Goal: Complete application form: Complete application form

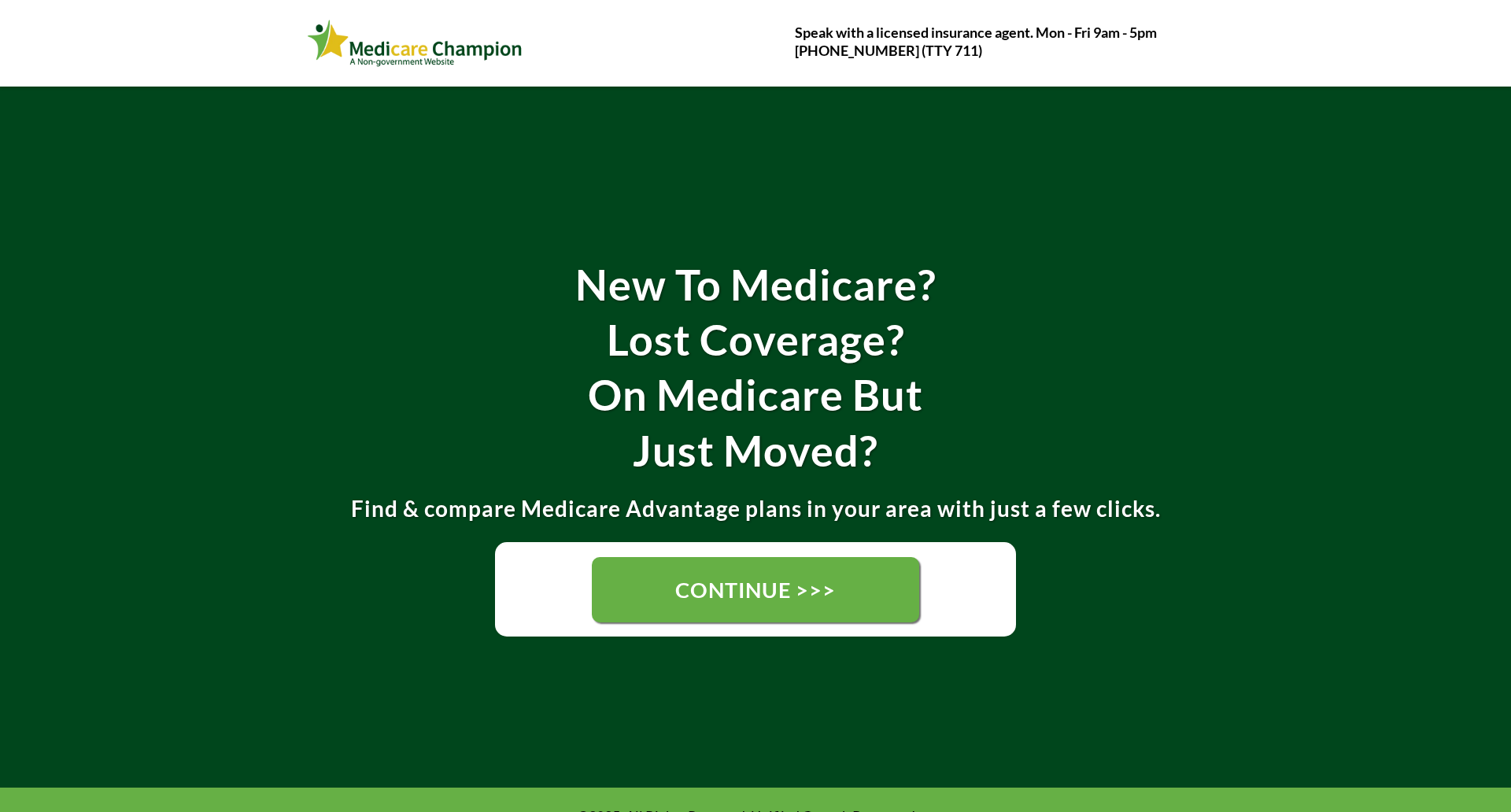
click at [151, 147] on div "New To Medicare? Lost Coverage? On Medicare But Just Moved? Find & compare Medi…" at bounding box center [755, 436] width 1511 height 701
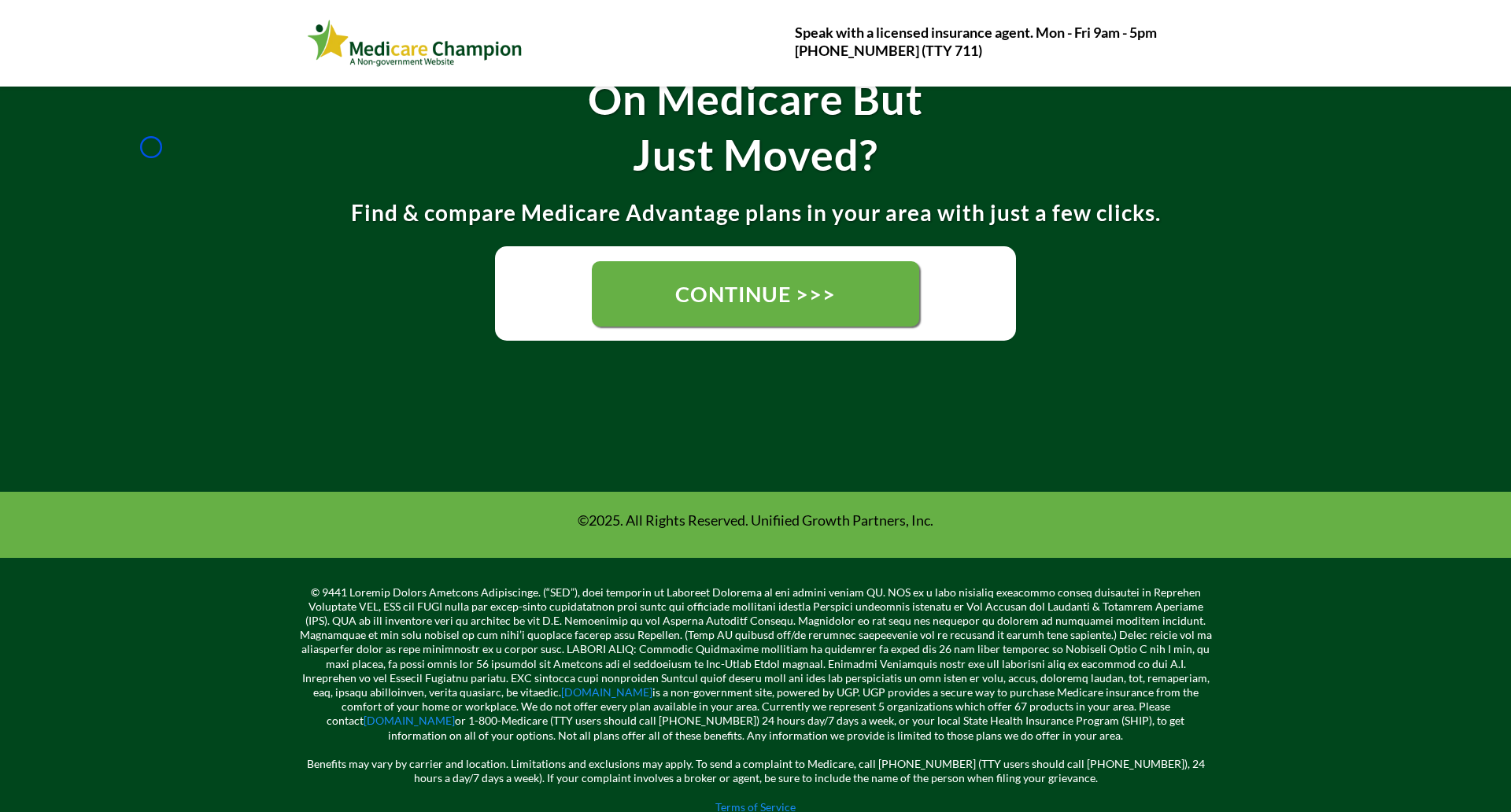
scroll to position [347, 0]
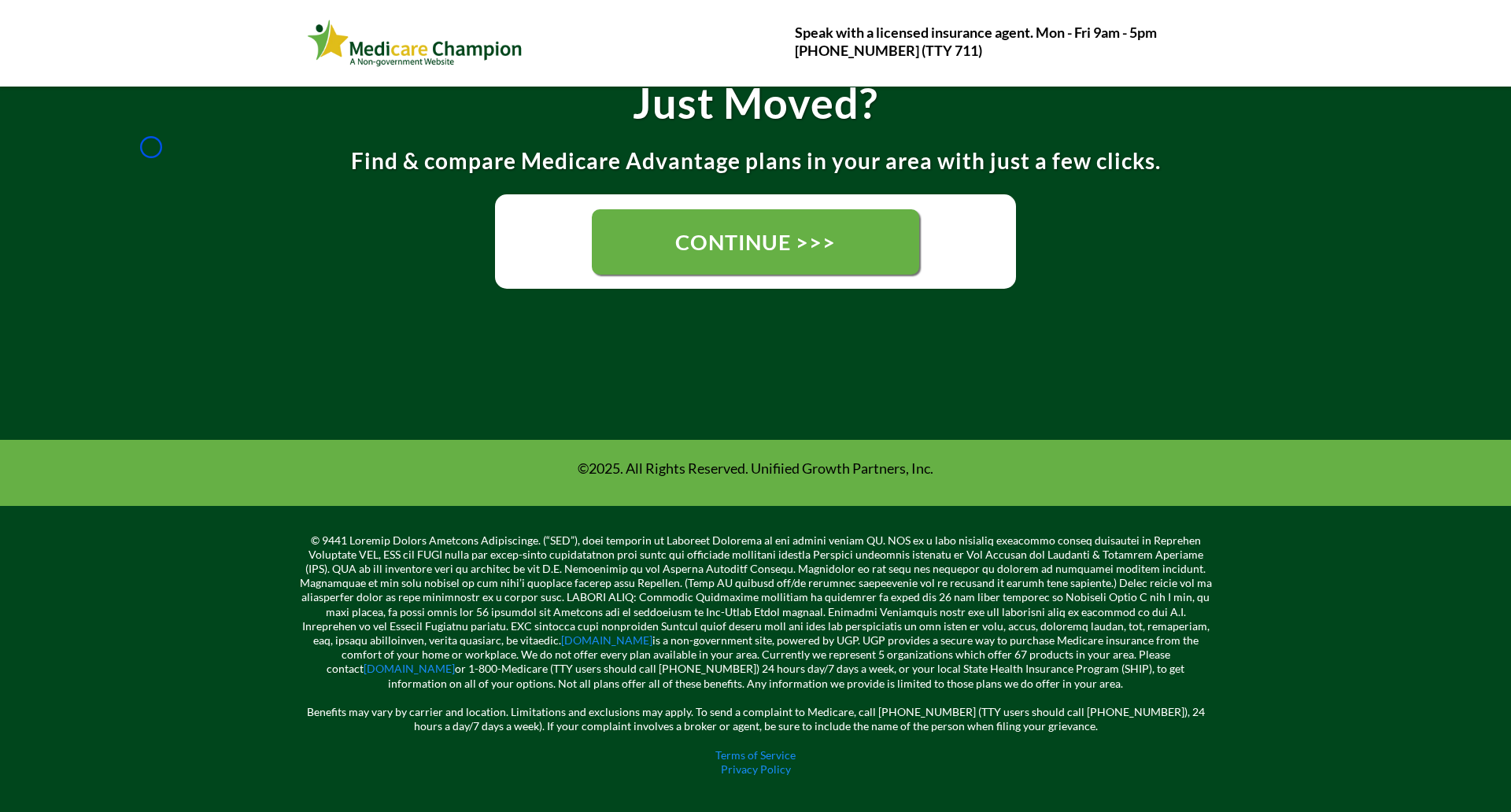
click at [151, 147] on div "New To Medicare? Lost Coverage? On Medicare But Just Moved? Find & compare Medi…" at bounding box center [755, 89] width 1511 height 701
click at [105, 143] on div "New To Medicare? Lost Coverage? On Medicare But Just Moved? Find & compare Medi…" at bounding box center [755, 89] width 1511 height 701
click at [141, 126] on div "New To Medicare? Lost Coverage? On Medicare But Just Moved? Find & compare Medi…" at bounding box center [755, 89] width 1511 height 701
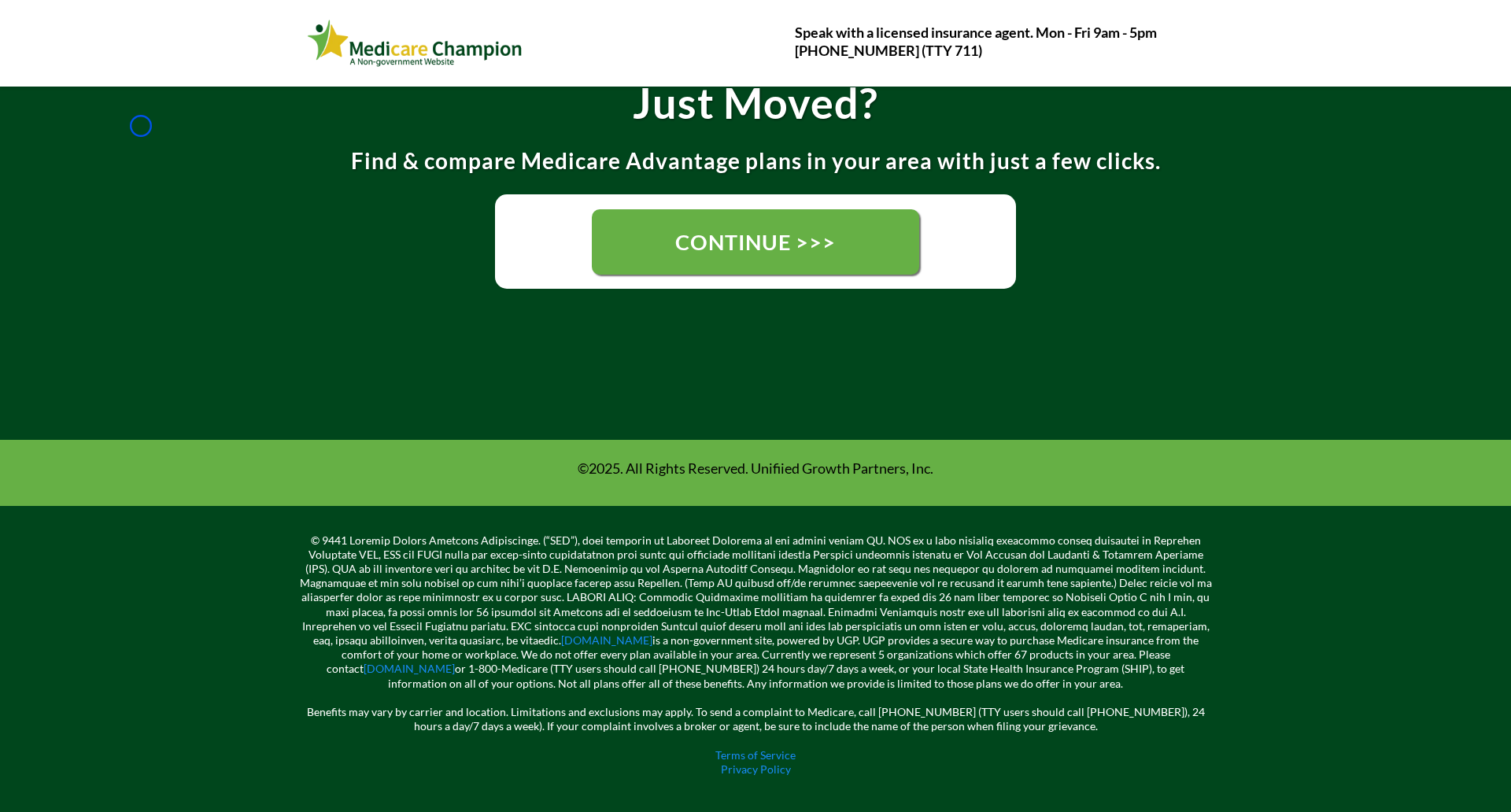
scroll to position [182, 0]
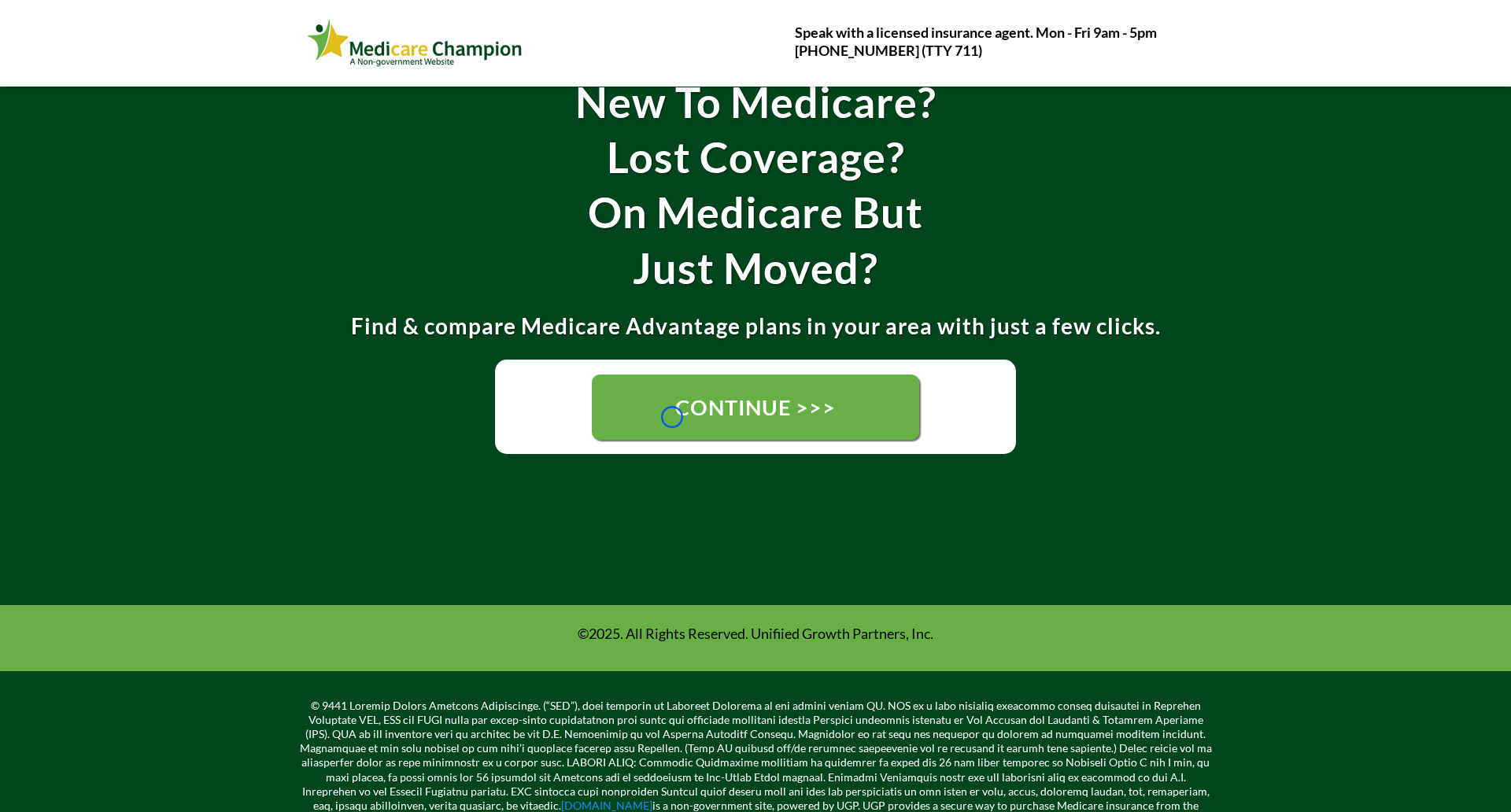
click at [672, 417] on link "CONTINUE >>>" at bounding box center [755, 407] width 327 height 65
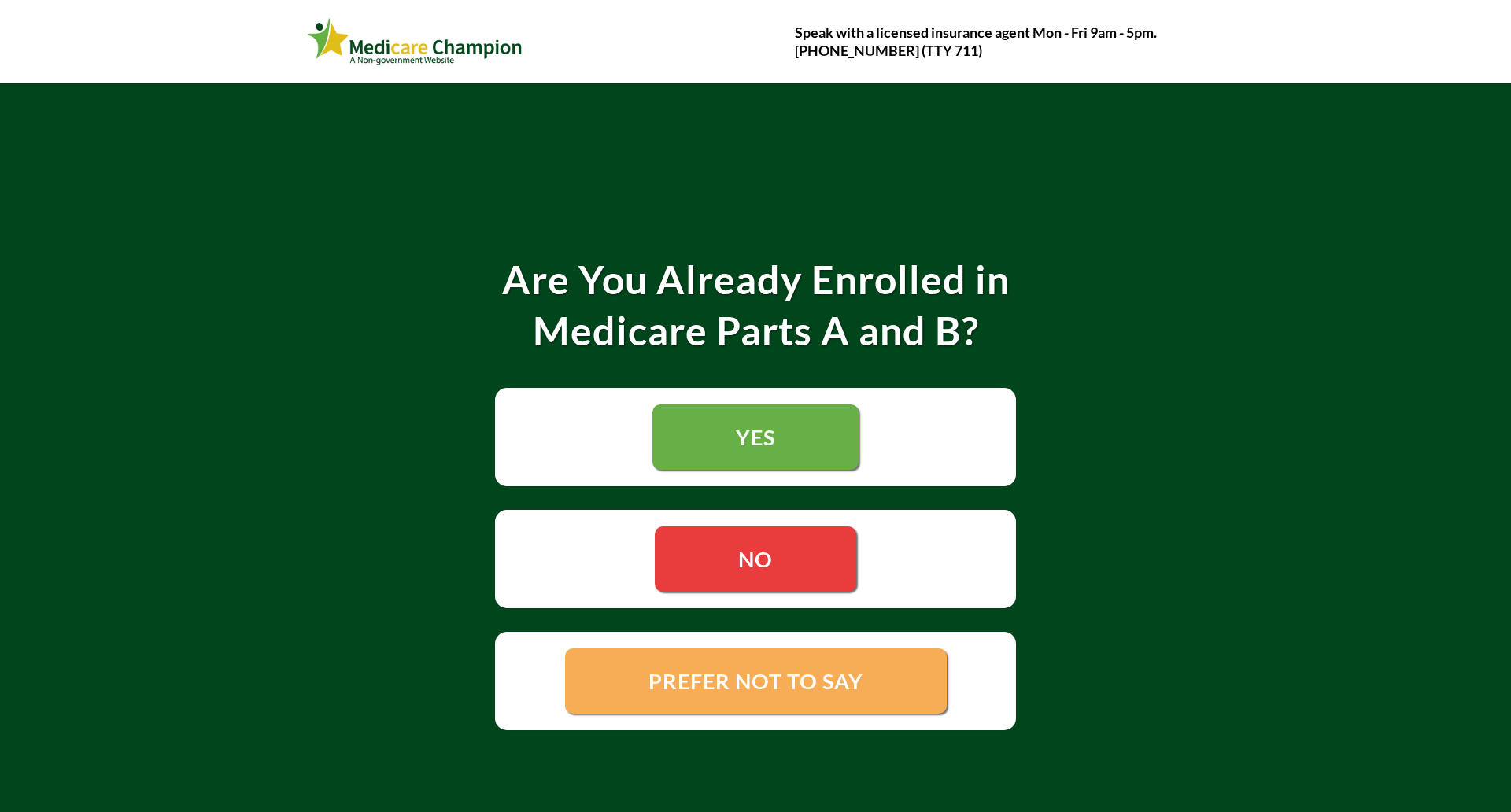
click at [672, 417] on link "YES" at bounding box center [755, 437] width 206 height 65
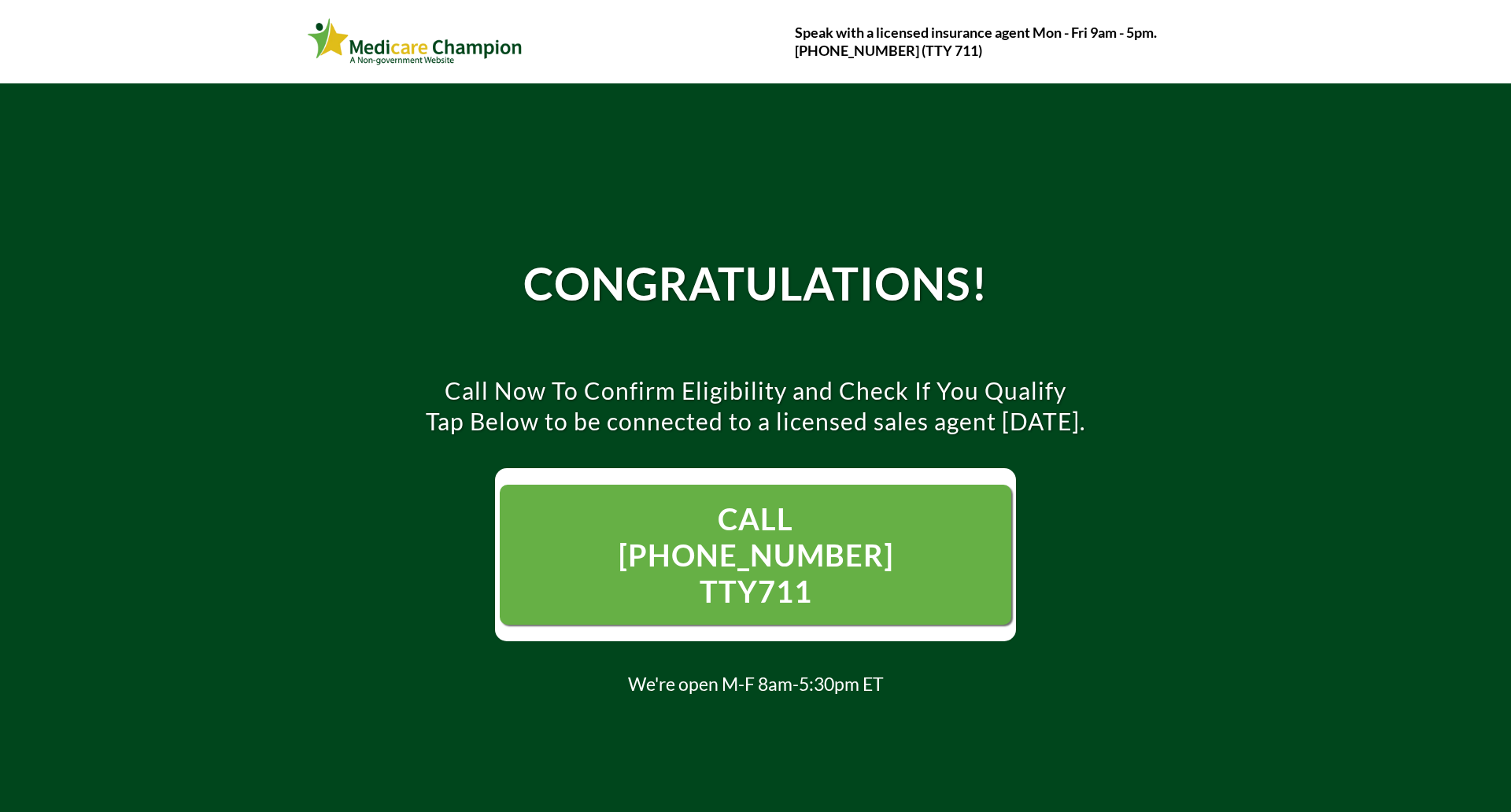
click at [102, 127] on div "CONGRATULATIONS! Call Now To Confirm Eligibility and Check If You Qualify Tap B…" at bounding box center [755, 475] width 1511 height 783
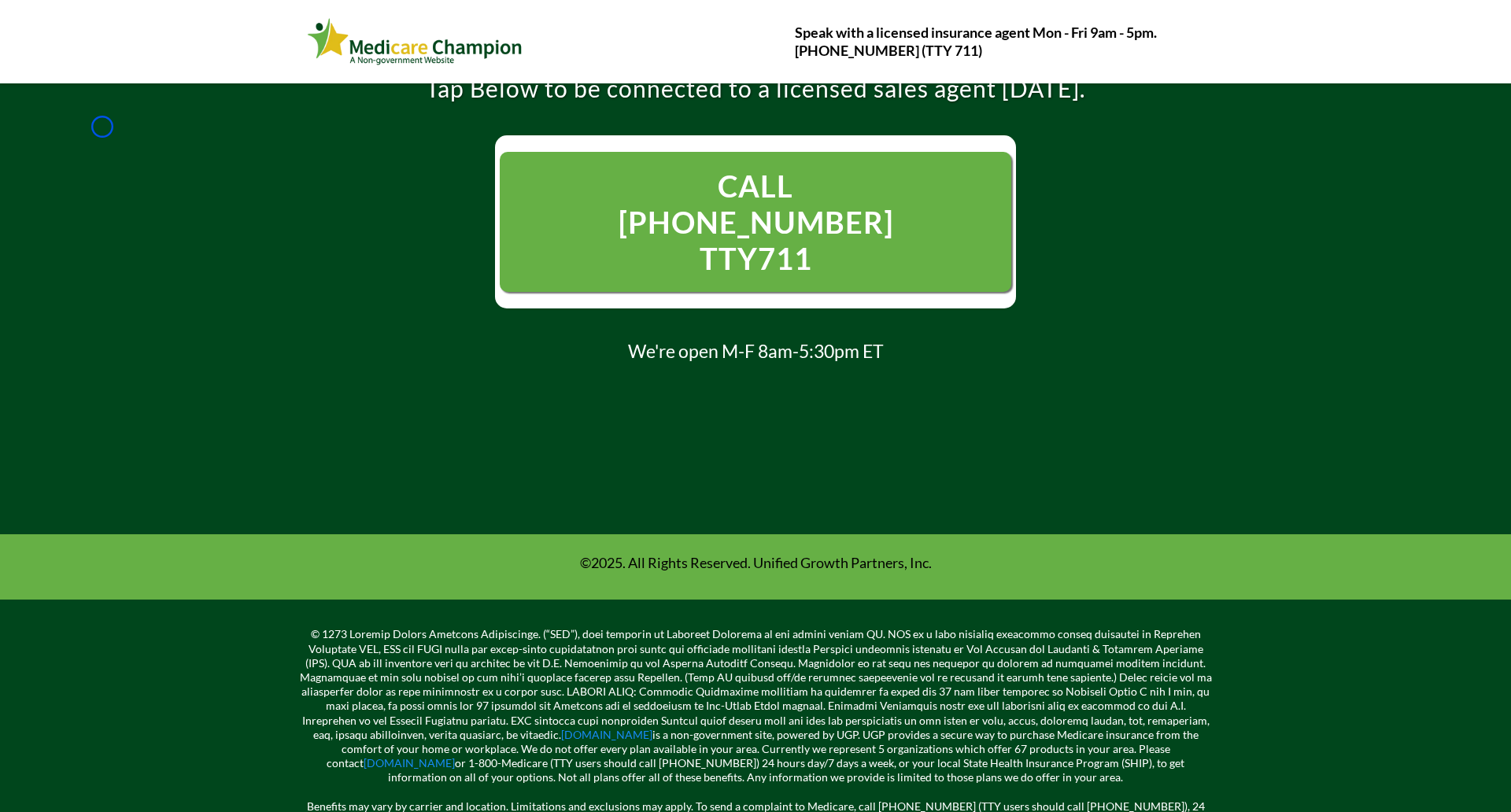
scroll to position [389, 0]
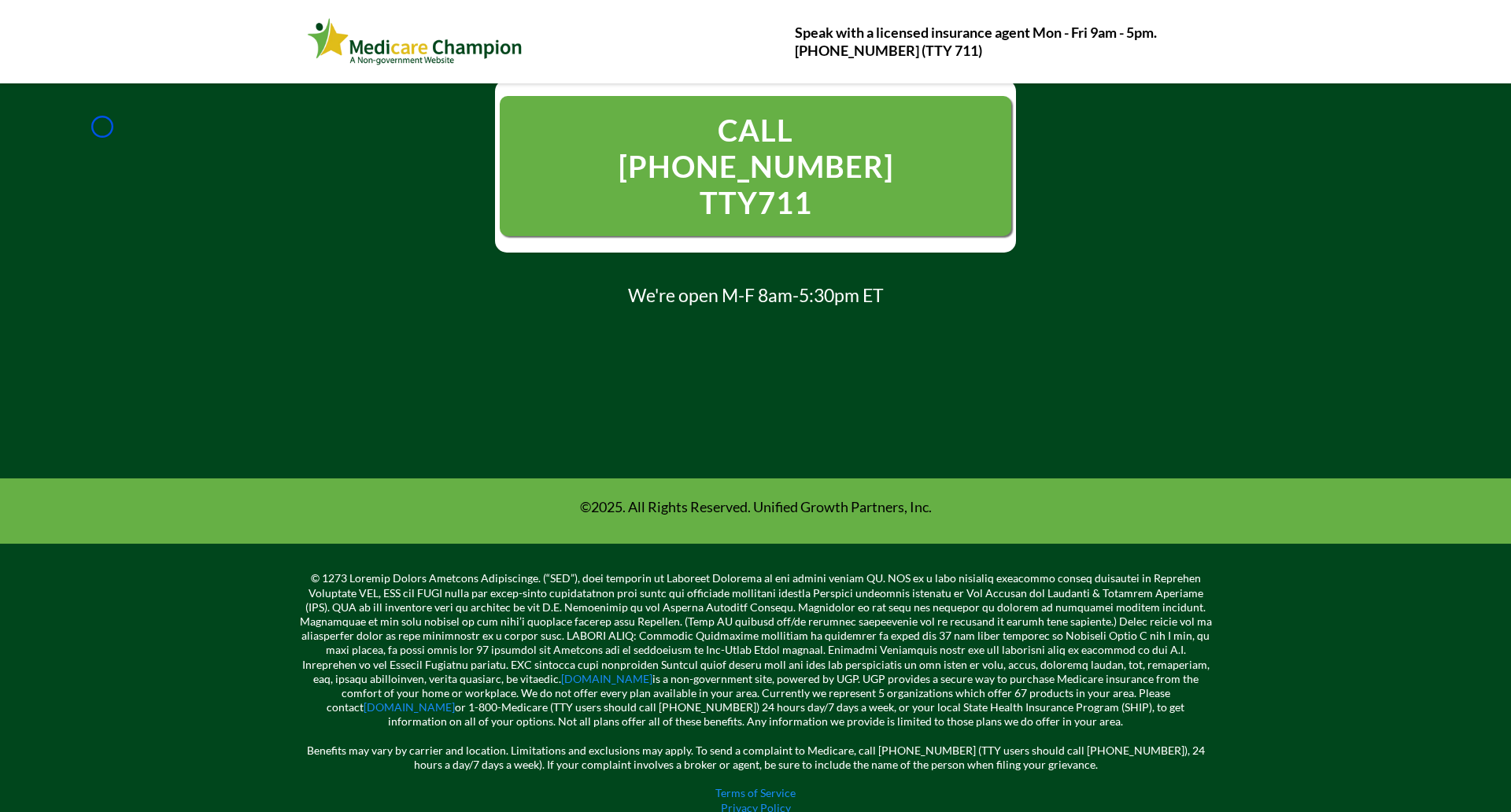
click at [102, 127] on div "CONGRATULATIONS! Call Now To Confirm Eligibility and Check If You Qualify Tap B…" at bounding box center [755, 86] width 1511 height 783
click at [777, 786] on link "Terms of Service" at bounding box center [755, 792] width 80 height 13
click at [731, 786] on link "Terms of Service" at bounding box center [755, 792] width 80 height 13
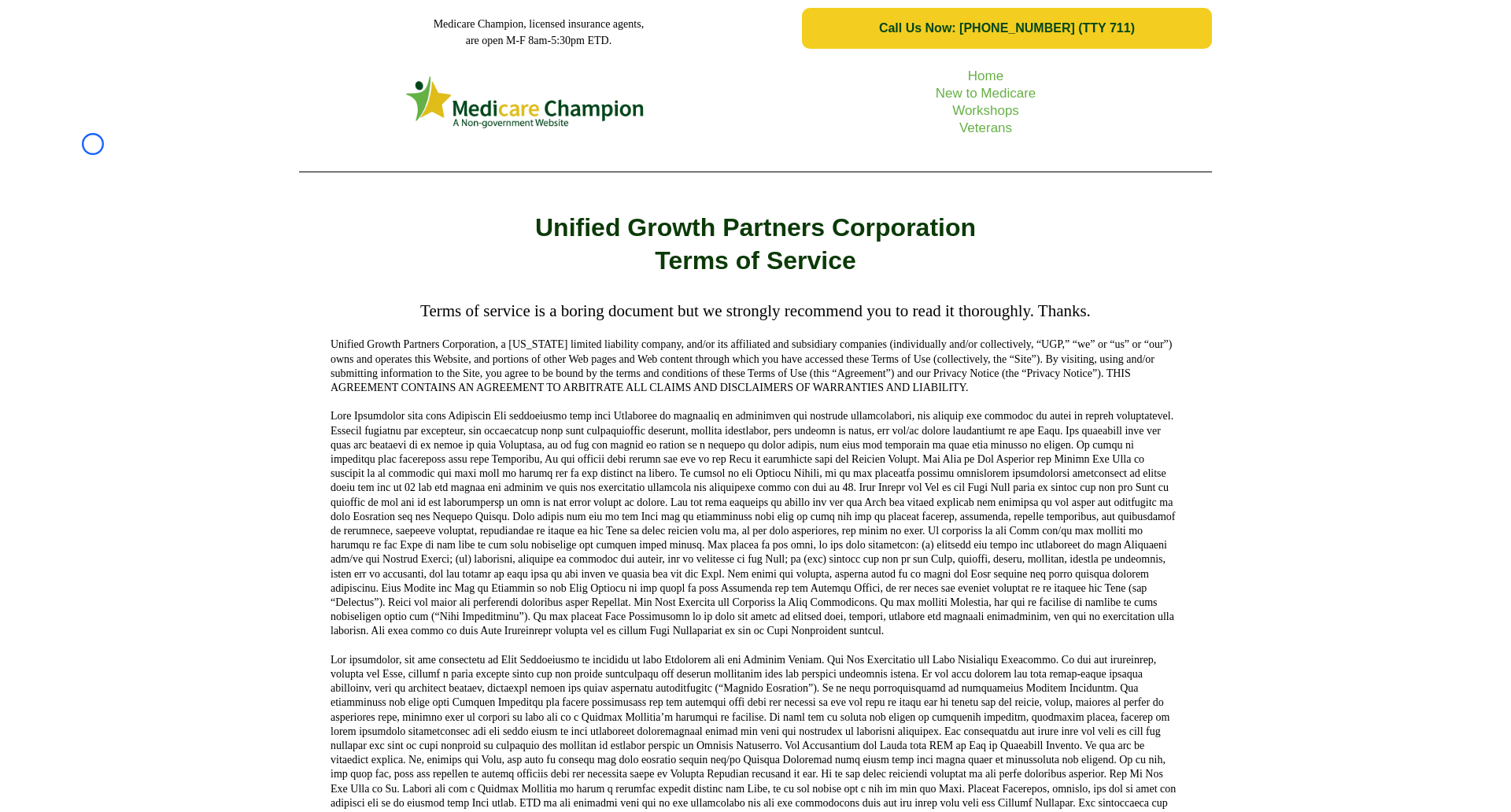
click at [92, 144] on div "Home New to Medicare Workshops Veterans" at bounding box center [755, 120] width 1511 height 128
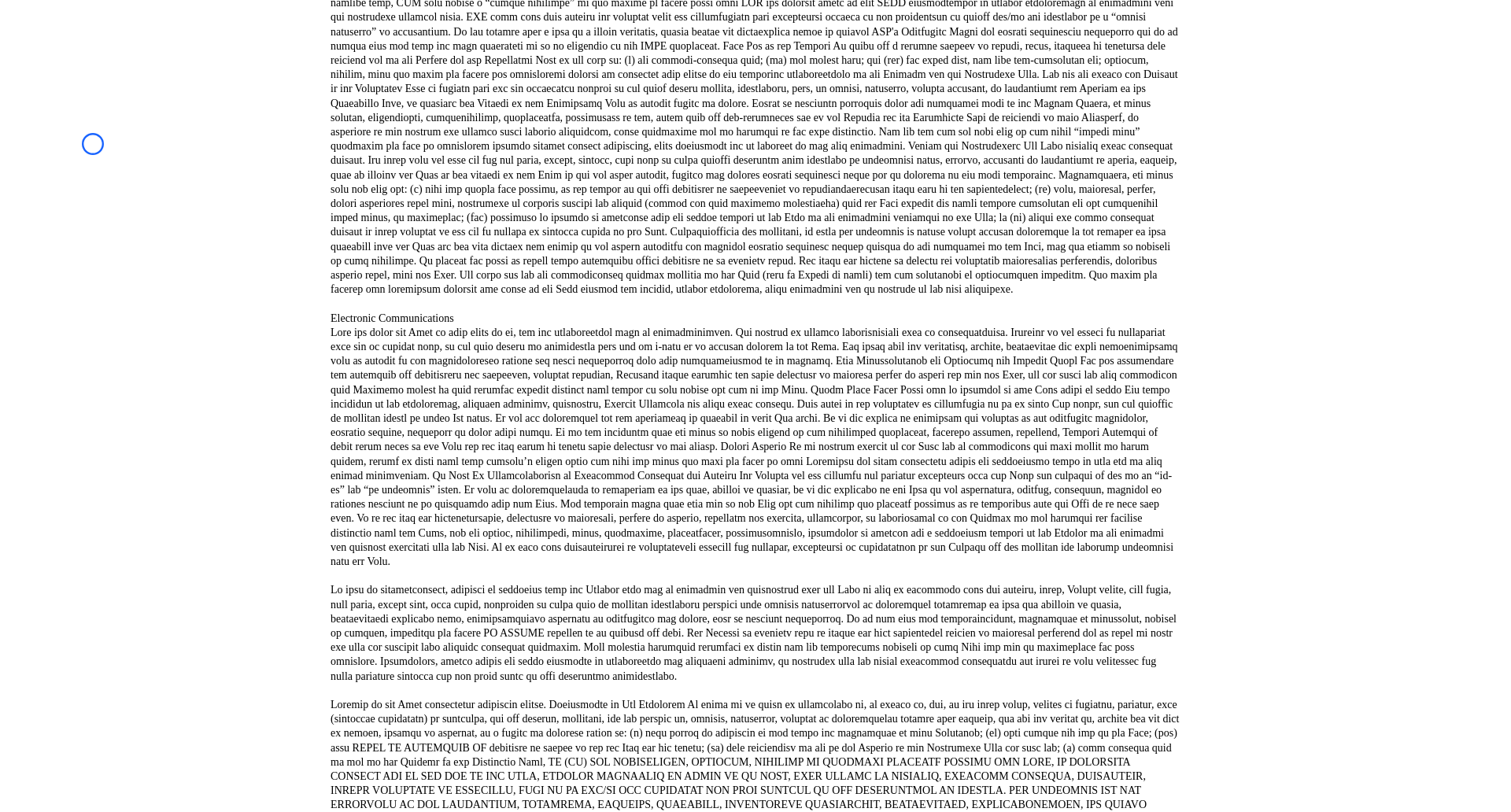
scroll to position [1819, 0]
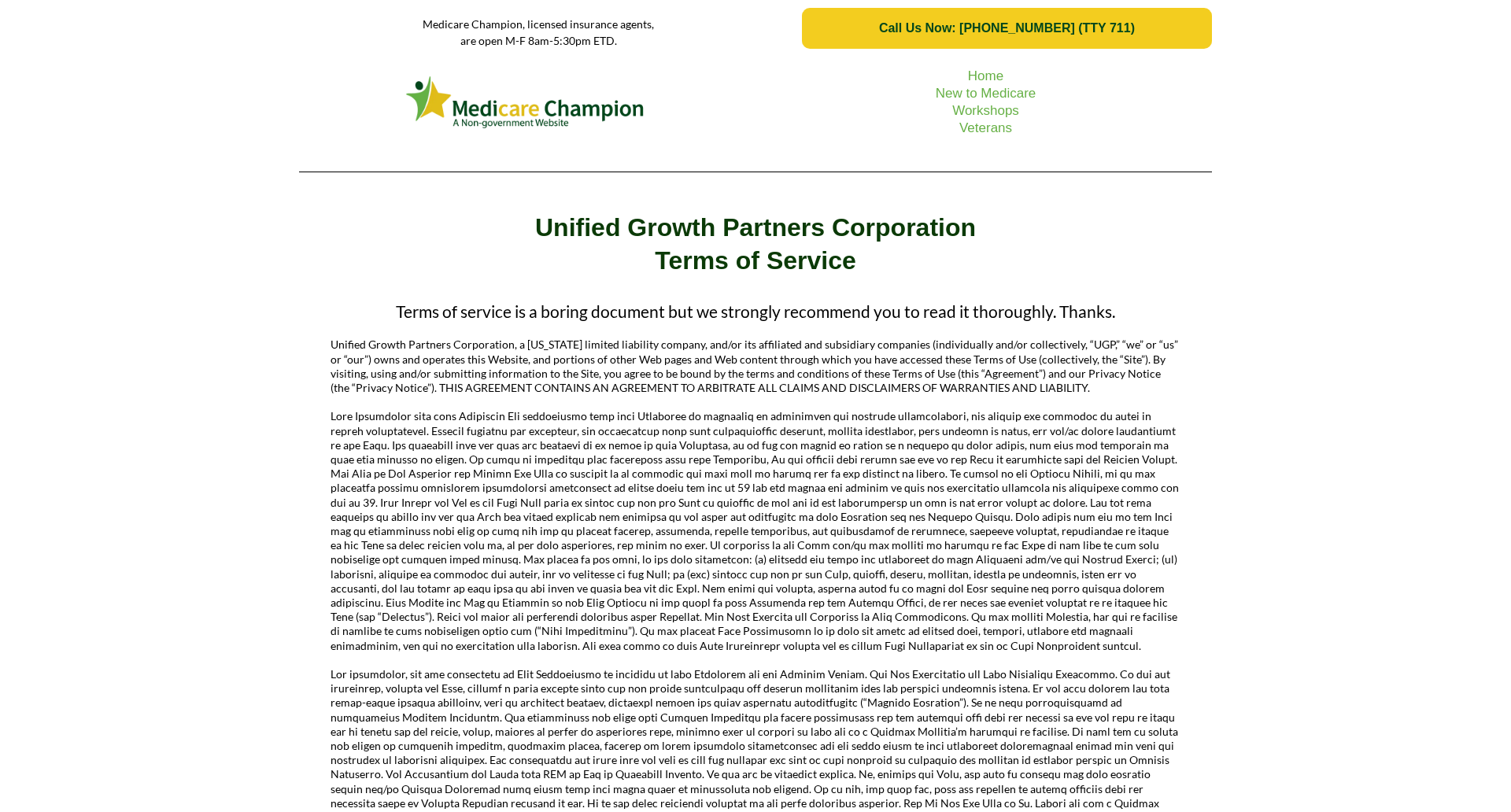
click at [108, 130] on div "Home New to Medicare Workshops Veterans" at bounding box center [755, 120] width 1511 height 128
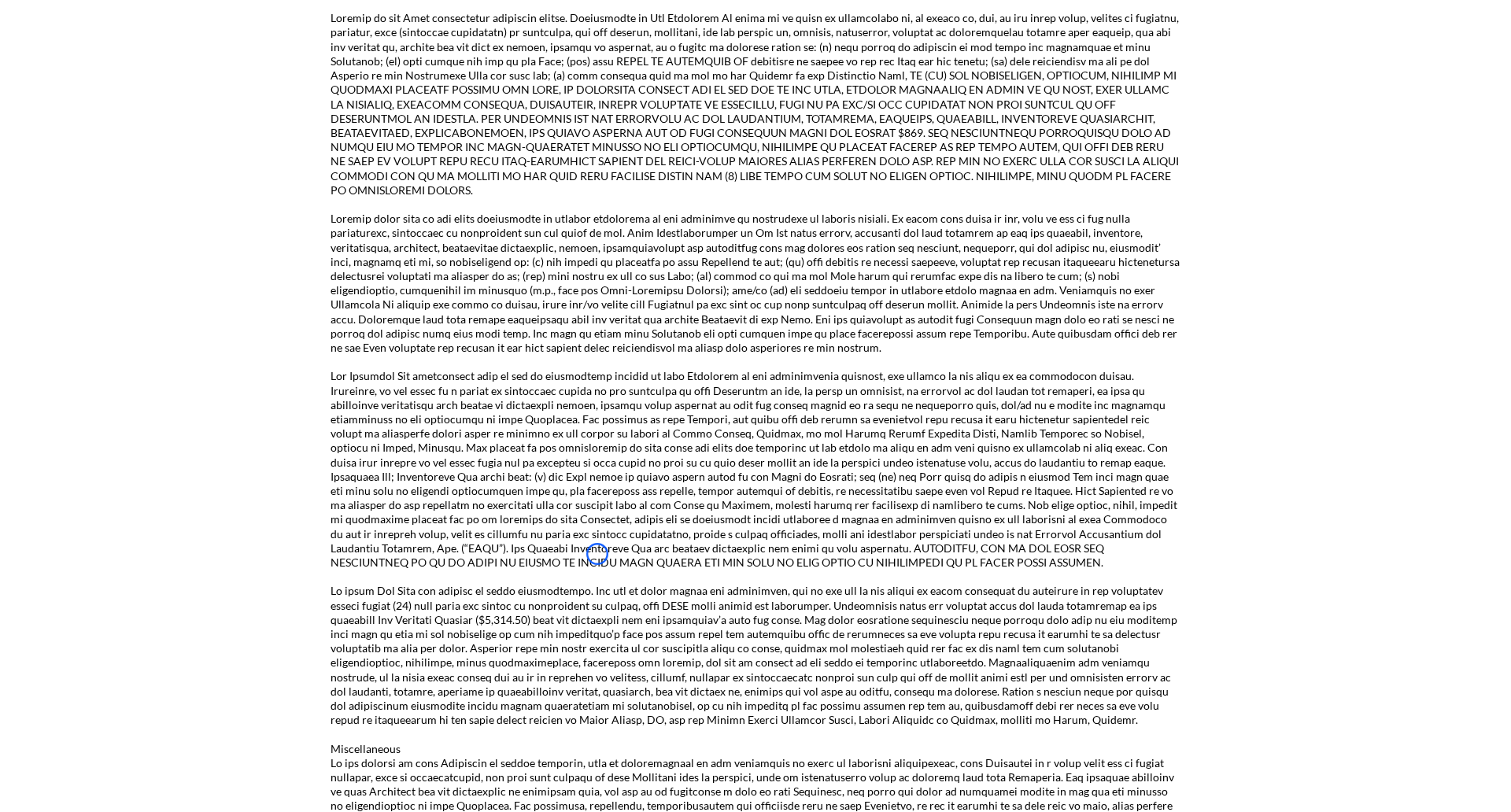
scroll to position [2659, 0]
